Goal: Task Accomplishment & Management: Manage account settings

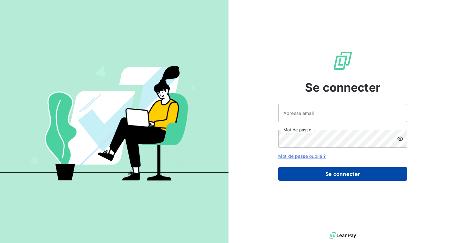
click at [340, 173] on button "Se connecter" at bounding box center [342, 174] width 129 height 14
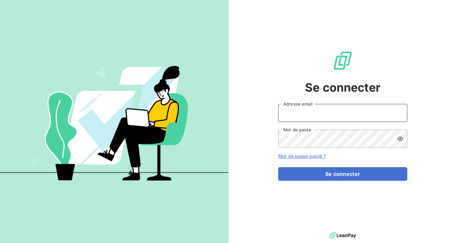
click at [326, 114] on input "Adresse email" at bounding box center [342, 113] width 129 height 18
click at [325, 116] on input "Adresse email" at bounding box center [342, 113] width 129 height 18
click at [413, 151] on div "Se connecter Adresse email Mot de passe Mot de passe oublié ? Se connecter" at bounding box center [342, 115] width 228 height 231
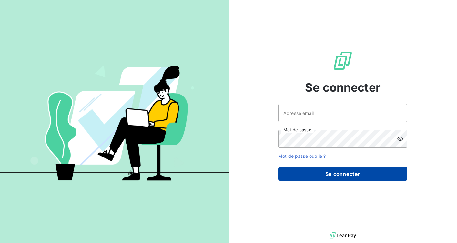
click at [333, 172] on button "Se connecter" at bounding box center [342, 174] width 129 height 14
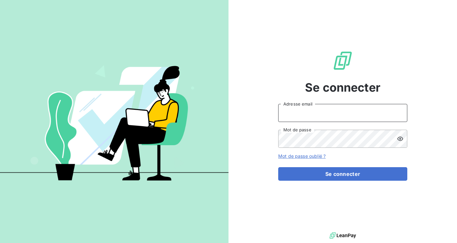
click at [317, 121] on input "Adresse email" at bounding box center [342, 113] width 129 height 18
type input "louise.hager@equilibre-france-ergonomie.fr"
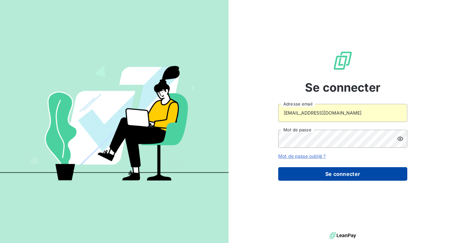
click at [343, 170] on button "Se connecter" at bounding box center [342, 174] width 129 height 14
